Goal: Task Accomplishment & Management: Complete application form

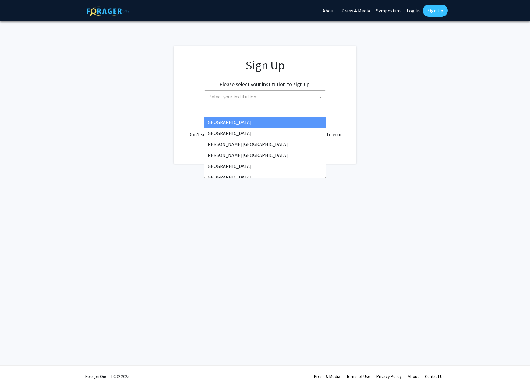
click at [312, 98] on span "Select your institution" at bounding box center [266, 96] width 119 height 12
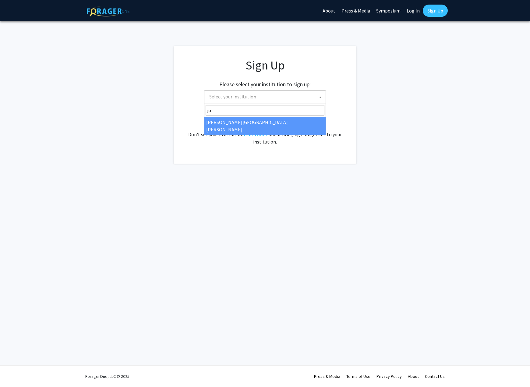
type input "jo"
select select "1"
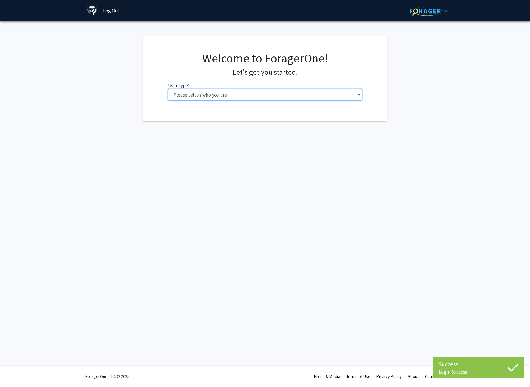
click at [179, 90] on select "Please tell us who you are Undergraduate Student Master's Student Doctoral Cand…" at bounding box center [265, 95] width 194 height 12
select select "2: masters"
click at [168, 89] on select "Please tell us who you are Undergraduate Student Master's Student Doctoral Cand…" at bounding box center [265, 95] width 194 height 12
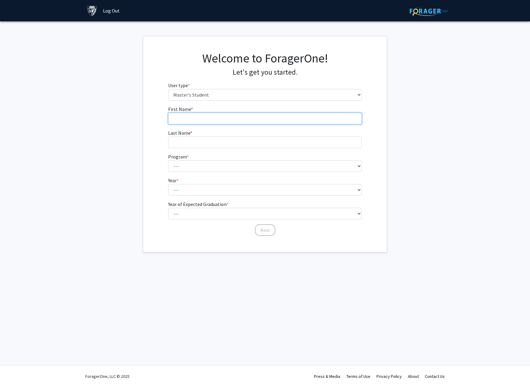
click at [250, 120] on input "First Name * required" at bounding box center [265, 119] width 194 height 12
type input "Tye"
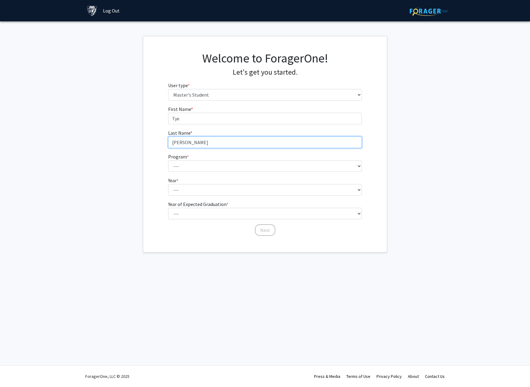
type input "Clark"
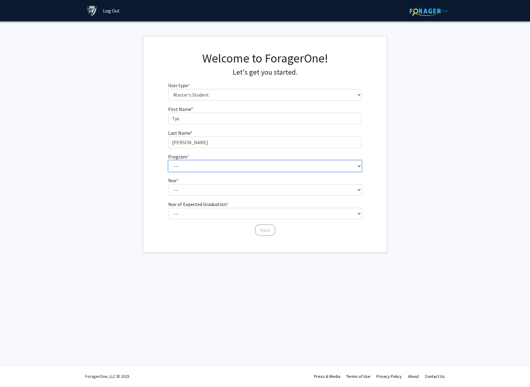
click at [243, 168] on select "--- Anatomy Education Applied and Computational Mathematics Applied Biomedical …" at bounding box center [265, 166] width 194 height 12
select select "30: 20"
click at [168, 160] on select "--- Anatomy Education Applied and Computational Mathematics Applied Biomedical …" at bounding box center [265, 166] width 194 height 12
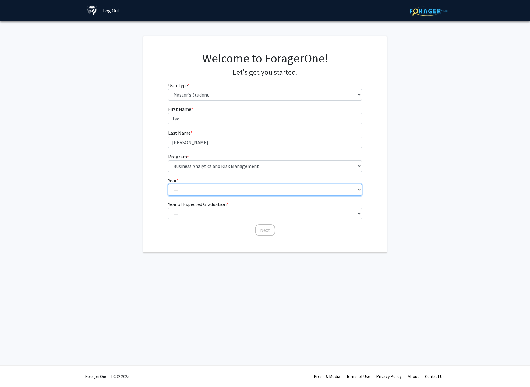
click at [188, 190] on select "--- First Year Second Year" at bounding box center [265, 190] width 194 height 12
select select "1: first_year"
click at [168, 184] on select "--- First Year Second Year" at bounding box center [265, 190] width 194 height 12
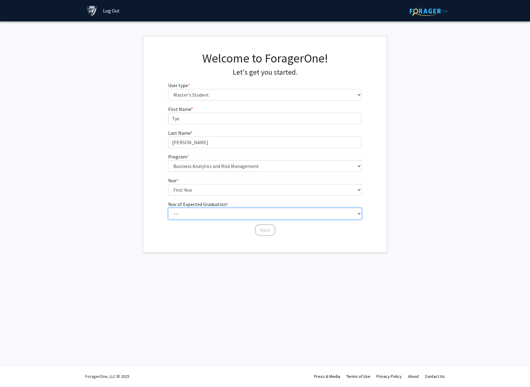
click at [190, 213] on select "--- 2025 2026 2027 2028 2029 2030 2031 2032 2033 2034" at bounding box center [265, 214] width 194 height 12
select select "4: 2028"
click at [168, 208] on select "--- 2025 2026 2027 2028 2029 2030 2031 2032 2033 2034" at bounding box center [265, 214] width 194 height 12
click at [263, 231] on button "Next" at bounding box center [265, 230] width 20 height 12
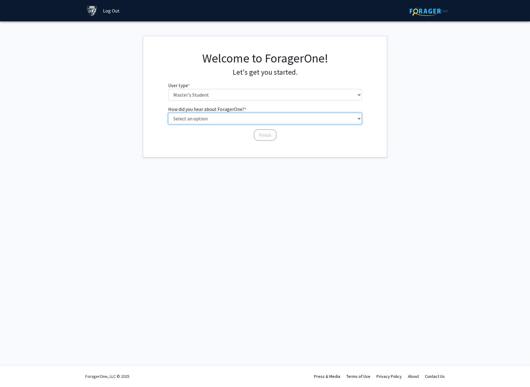
click at [249, 118] on select "Select an option Peer/student recommendation Faculty/staff recommendation Unive…" at bounding box center [265, 119] width 194 height 12
select select "3: university_website"
click at [168, 113] on select "Select an option Peer/student recommendation Faculty/staff recommendation Unive…" at bounding box center [265, 119] width 194 height 12
click at [264, 135] on button "Finish" at bounding box center [265, 135] width 23 height 12
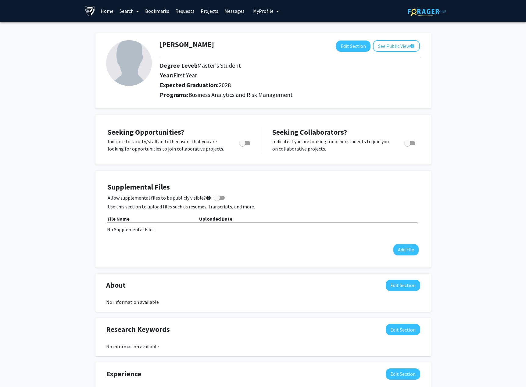
click at [246, 142] on span "Toggle" at bounding box center [244, 143] width 11 height 4
click at [242, 145] on input "Are you actively seeking opportunities?" at bounding box center [242, 145] width 0 height 0
checkbox input "true"
click at [105, 12] on link "Home" at bounding box center [106, 10] width 19 height 21
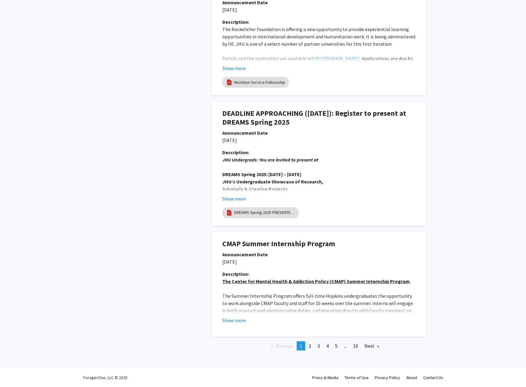
scroll to position [990, 0]
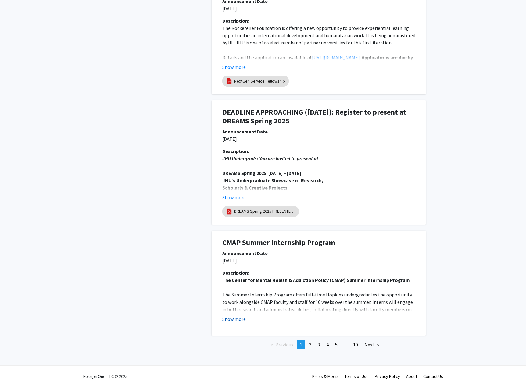
click at [240, 319] on button "Show more" at bounding box center [233, 318] width 23 height 7
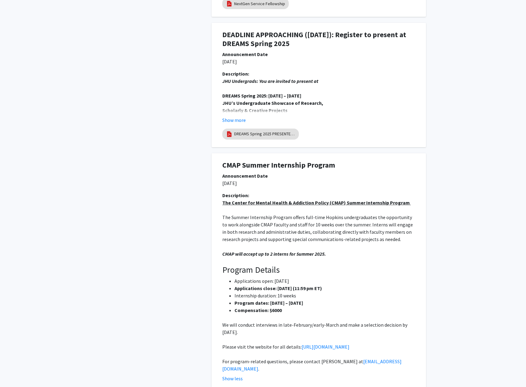
scroll to position [1081, 0]
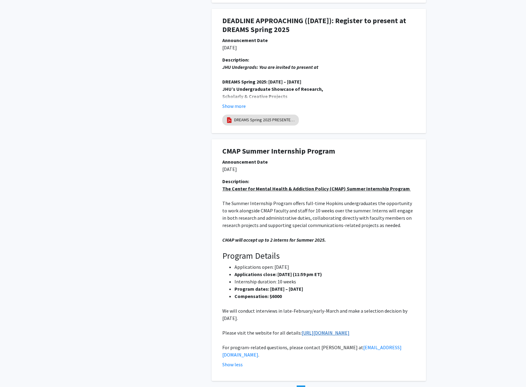
click at [338, 333] on link "https://publichealth.jhu.edu/center-for-mental-health-and-addiction-policy/cmap…" at bounding box center [325, 333] width 48 height 6
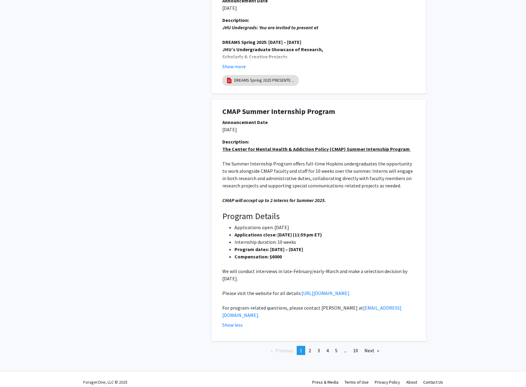
scroll to position [1126, 0]
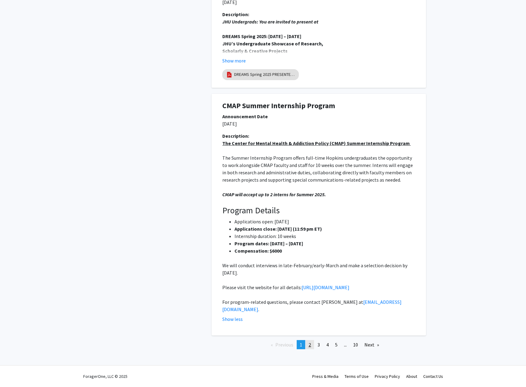
click at [310, 345] on span "2" at bounding box center [309, 345] width 2 height 6
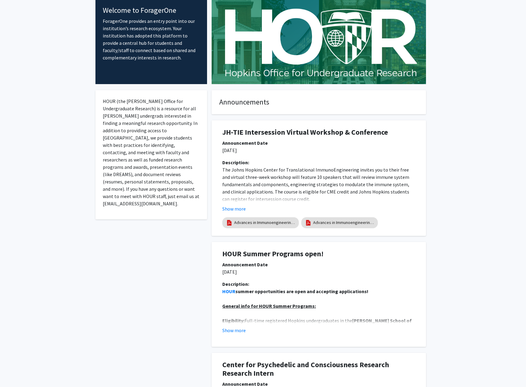
scroll to position [0, 0]
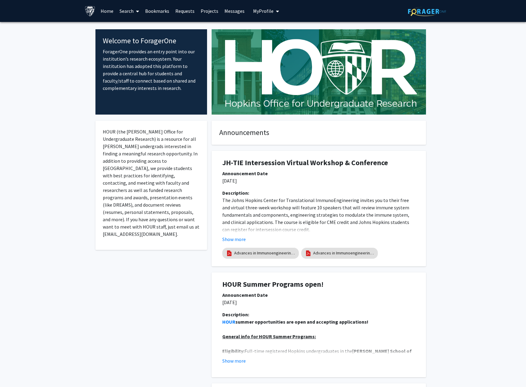
click at [136, 11] on icon at bounding box center [137, 11] width 3 height 5
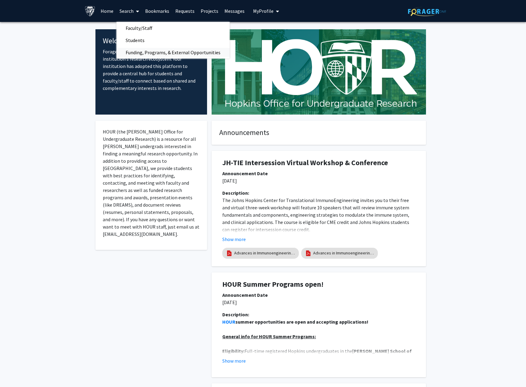
click at [149, 51] on span "Funding, Programs, & External Opportunities" at bounding box center [172, 52] width 113 height 12
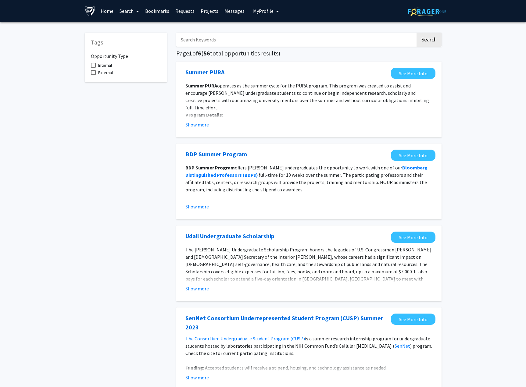
click at [93, 71] on span at bounding box center [93, 72] width 5 height 5
click at [93, 75] on input "External" at bounding box center [93, 75] width 0 height 0
checkbox input "true"
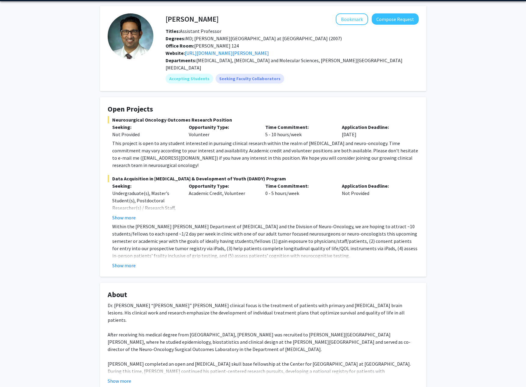
scroll to position [30, 0]
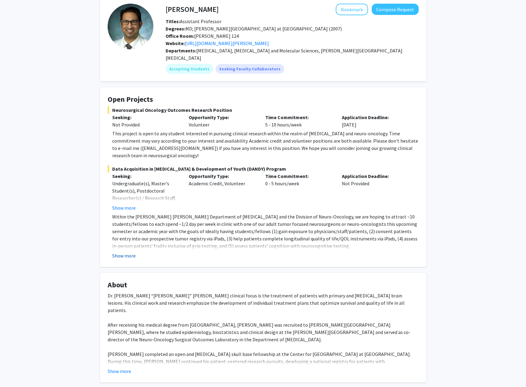
click at [129, 252] on button "Show more" at bounding box center [123, 255] width 23 height 7
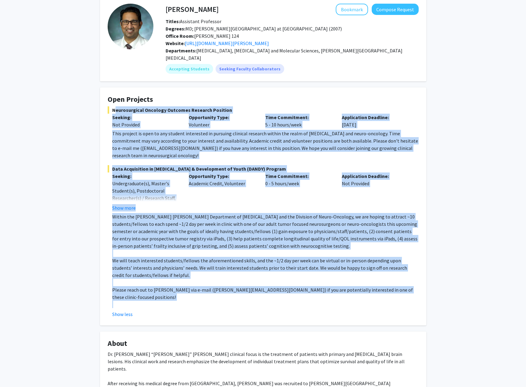
drag, startPoint x: 132, startPoint y: 291, endPoint x: 108, endPoint y: 102, distance: 190.6
click at [108, 106] on fg-project-list "Neurosurgical Oncology Outcomes Research Position Seeking: Not Provided Opportu…" at bounding box center [263, 211] width 311 height 211
copy fg-project-list "Loremipsumdol Sitametc Adipisci Elitsedd Eiusmodt Incidid: Utl Etdolore Magnaal…"
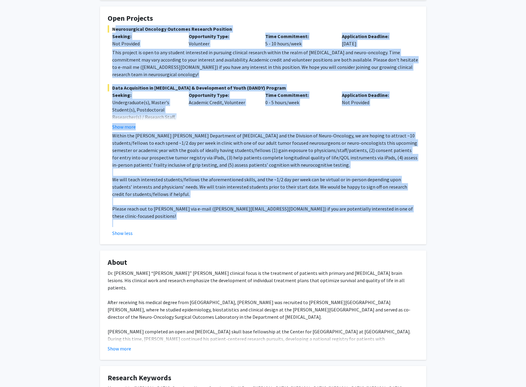
scroll to position [0, 0]
